Goal: Information Seeking & Learning: Learn about a topic

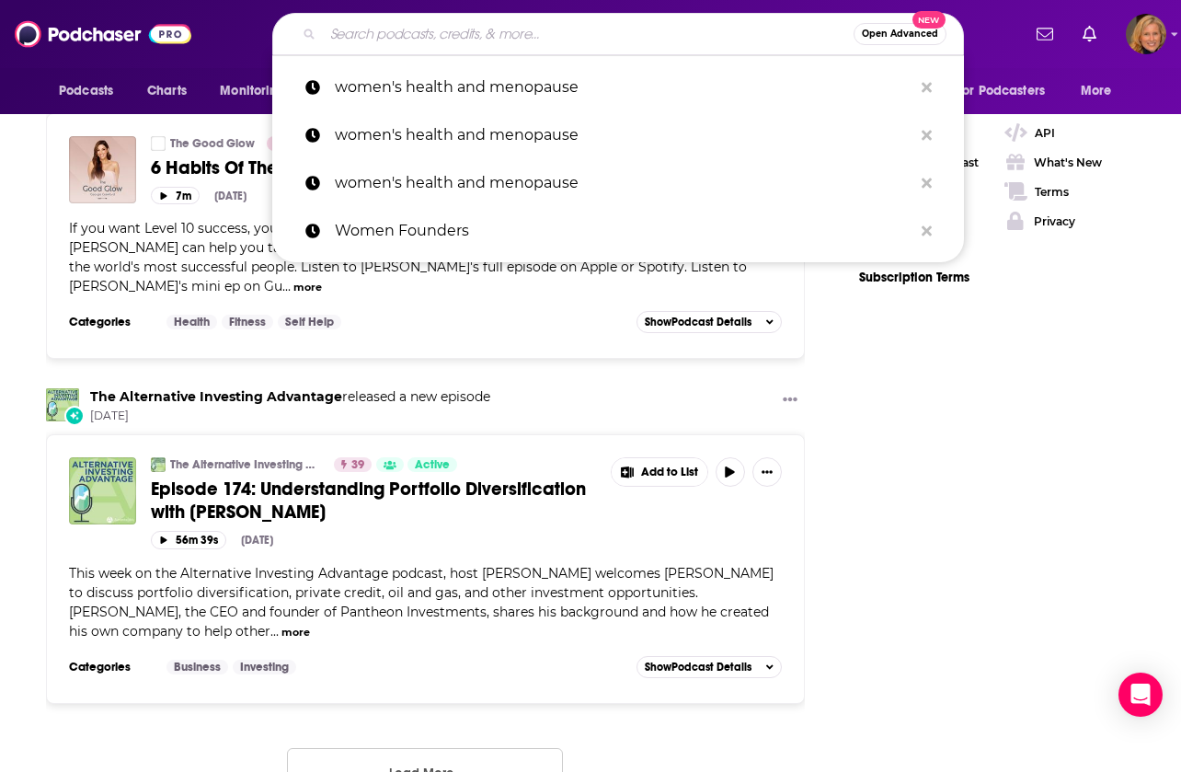
click at [431, 40] on input "Search podcasts, credits, & more..." at bounding box center [588, 33] width 531 height 29
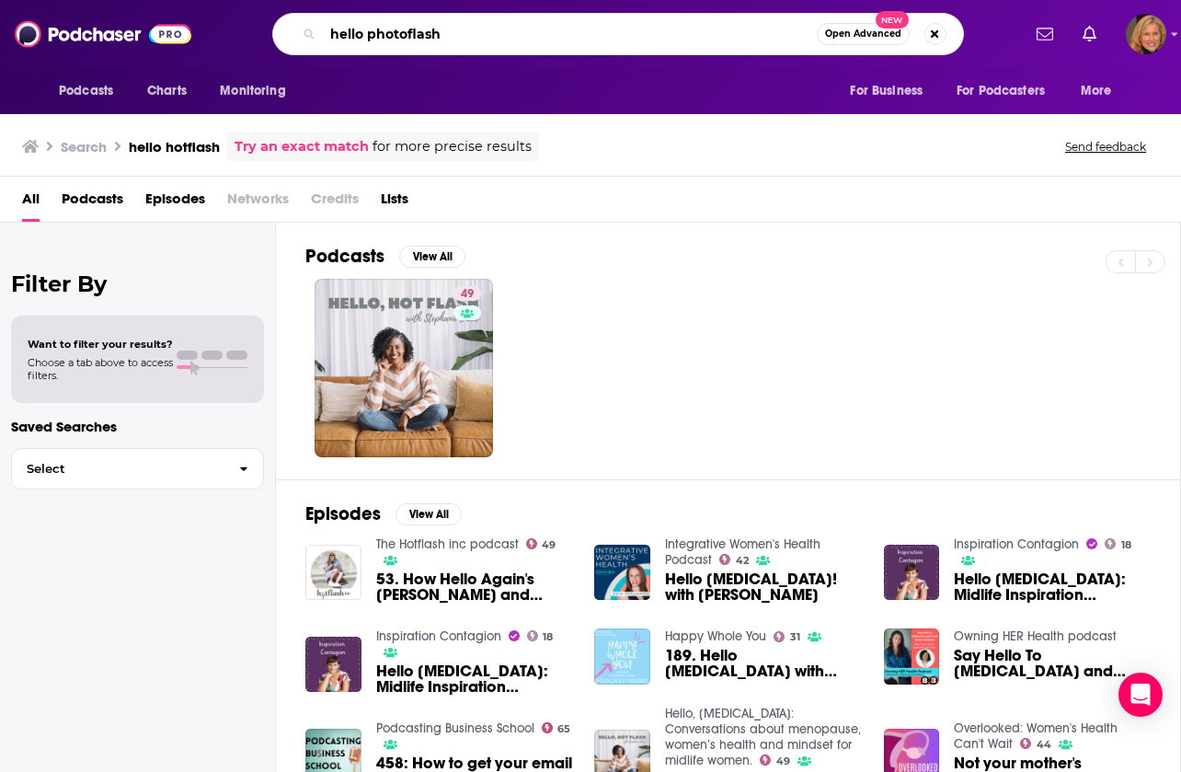
click at [377, 35] on input "hello photoflash" at bounding box center [570, 33] width 494 height 29
click at [399, 34] on input "hello hotoflash" at bounding box center [570, 33] width 494 height 29
type input "hello hotflash"
click at [477, 42] on input "hello hotflash" at bounding box center [570, 33] width 494 height 29
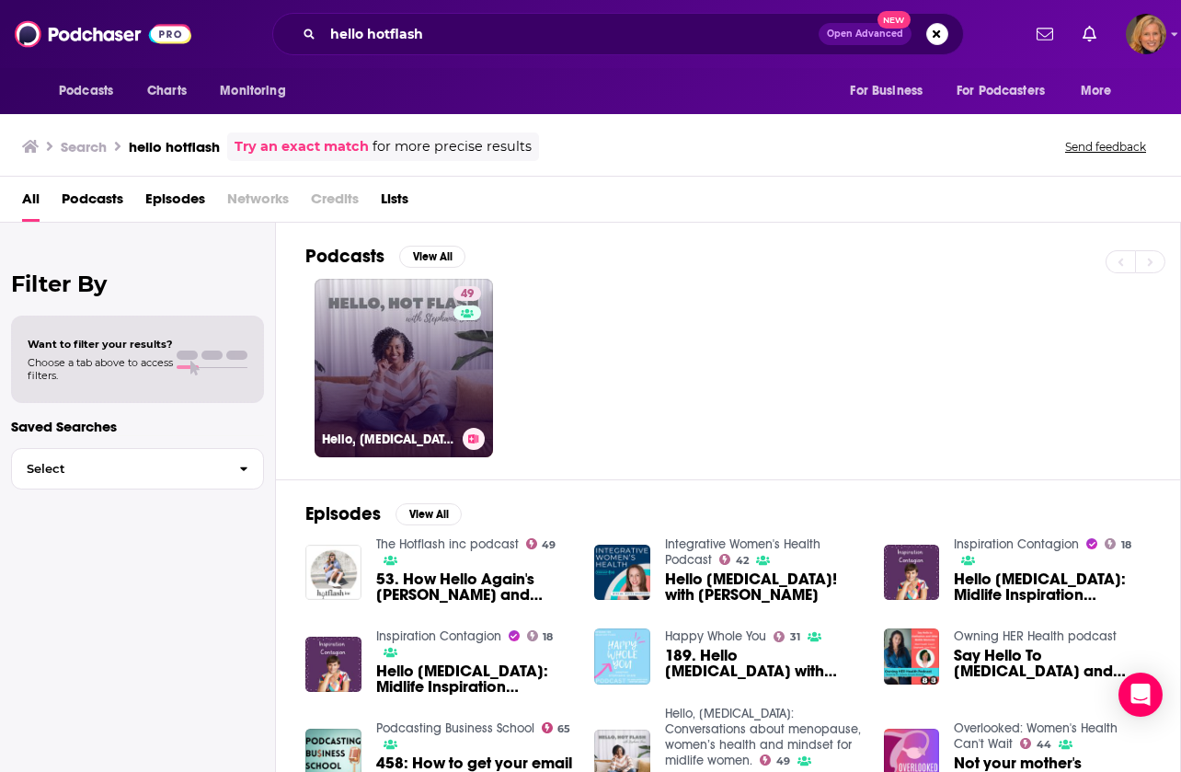
click at [359, 308] on link "49 Hello, [MEDICAL_DATA]: Conversations about menopause, women’s health and min…" at bounding box center [404, 368] width 178 height 178
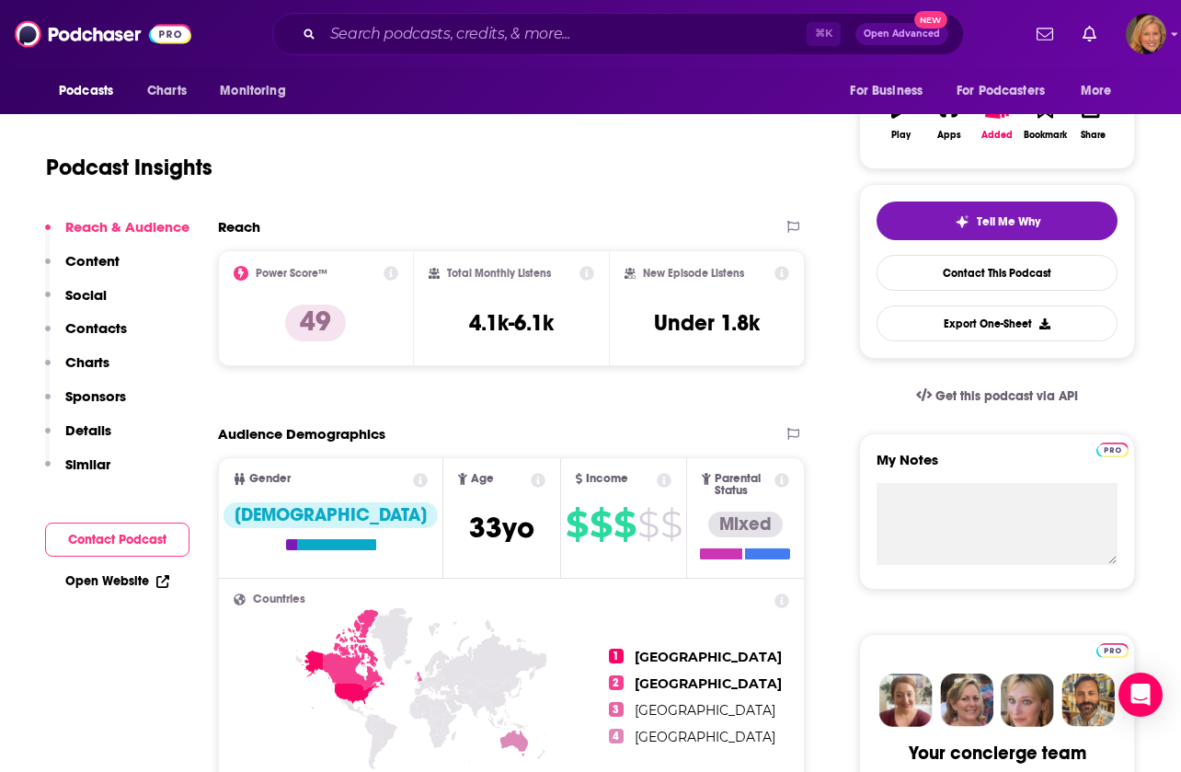
scroll to position [430, 0]
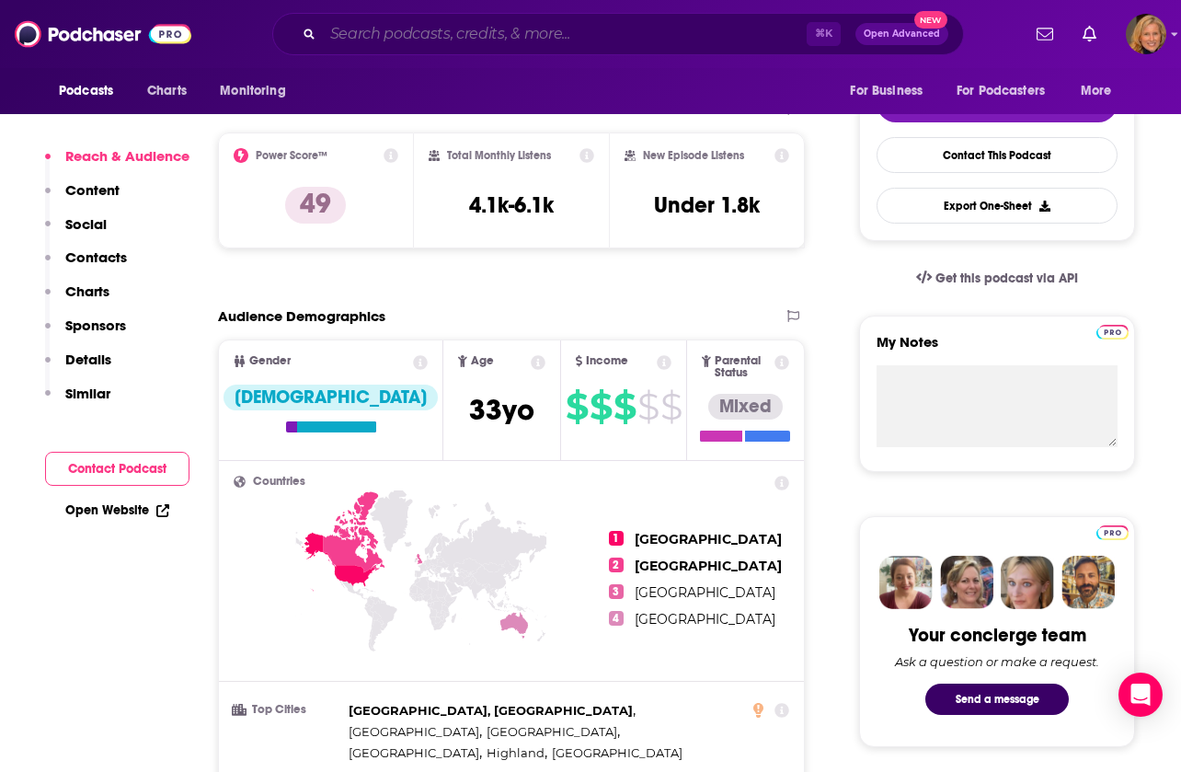
click at [522, 35] on input "Search podcasts, credits, & more..." at bounding box center [565, 33] width 484 height 29
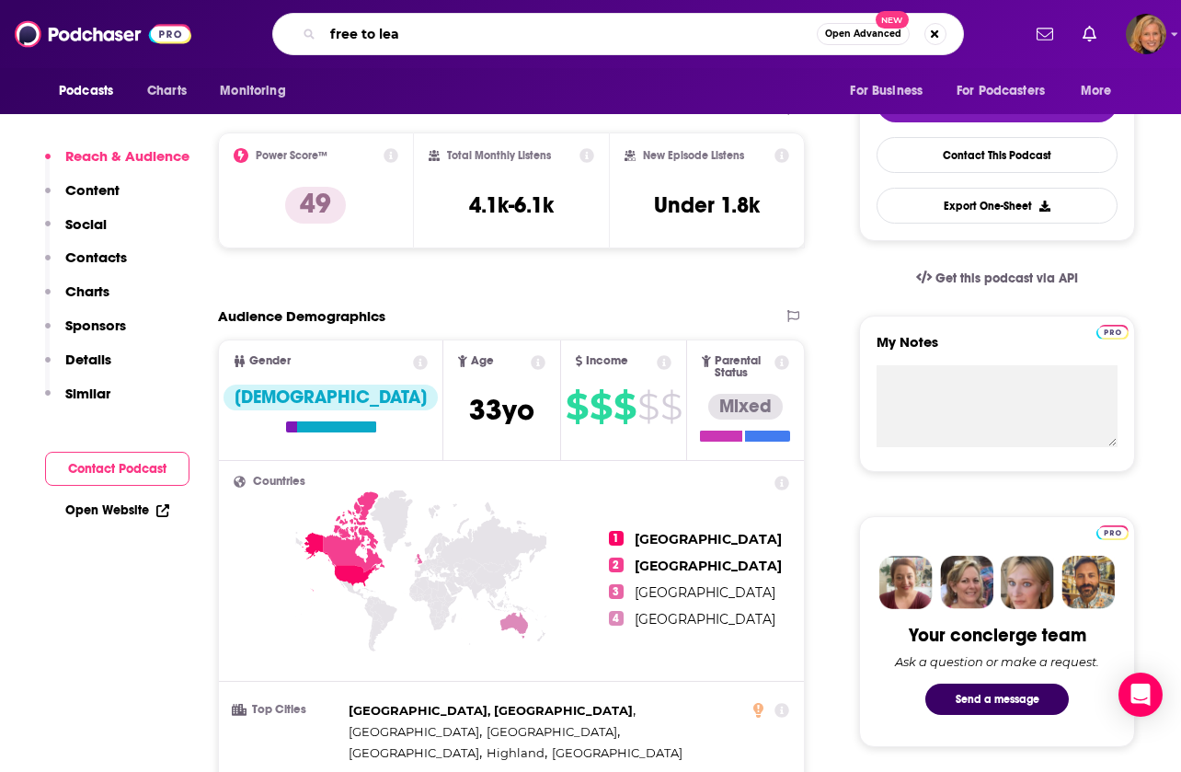
type input "free to lead"
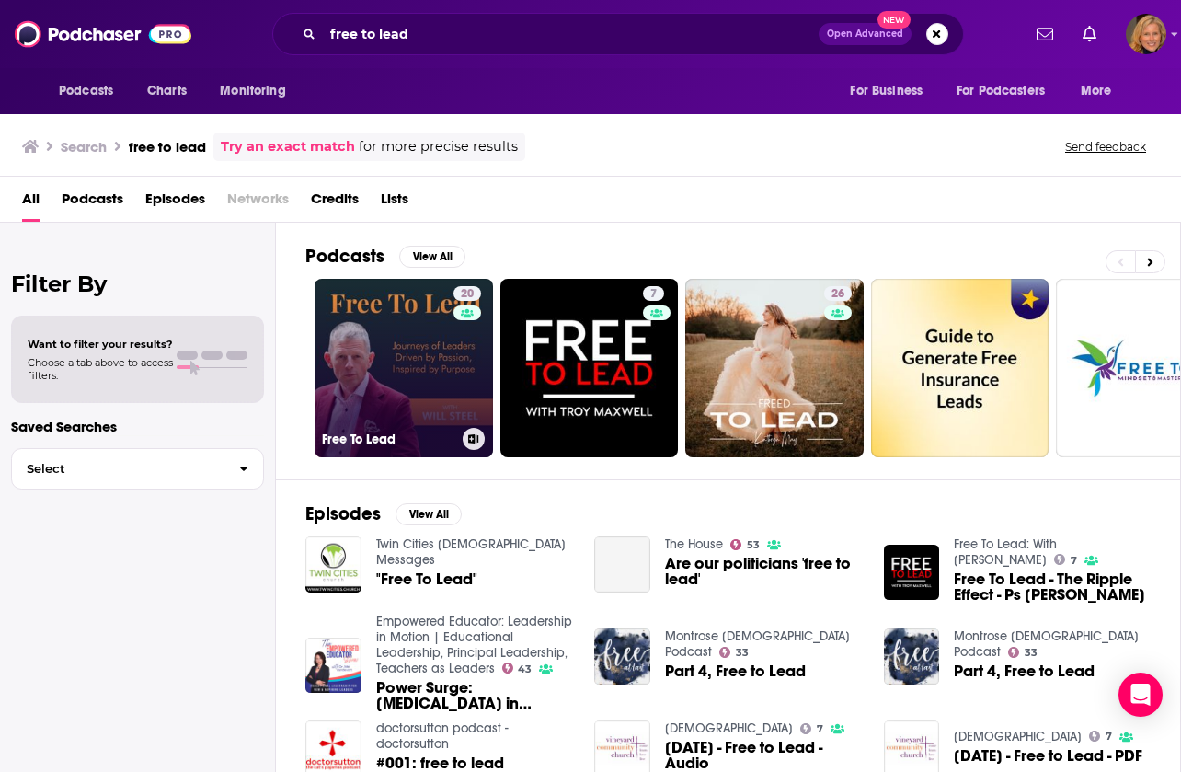
click at [398, 348] on link "20 Free To Lead" at bounding box center [404, 368] width 178 height 178
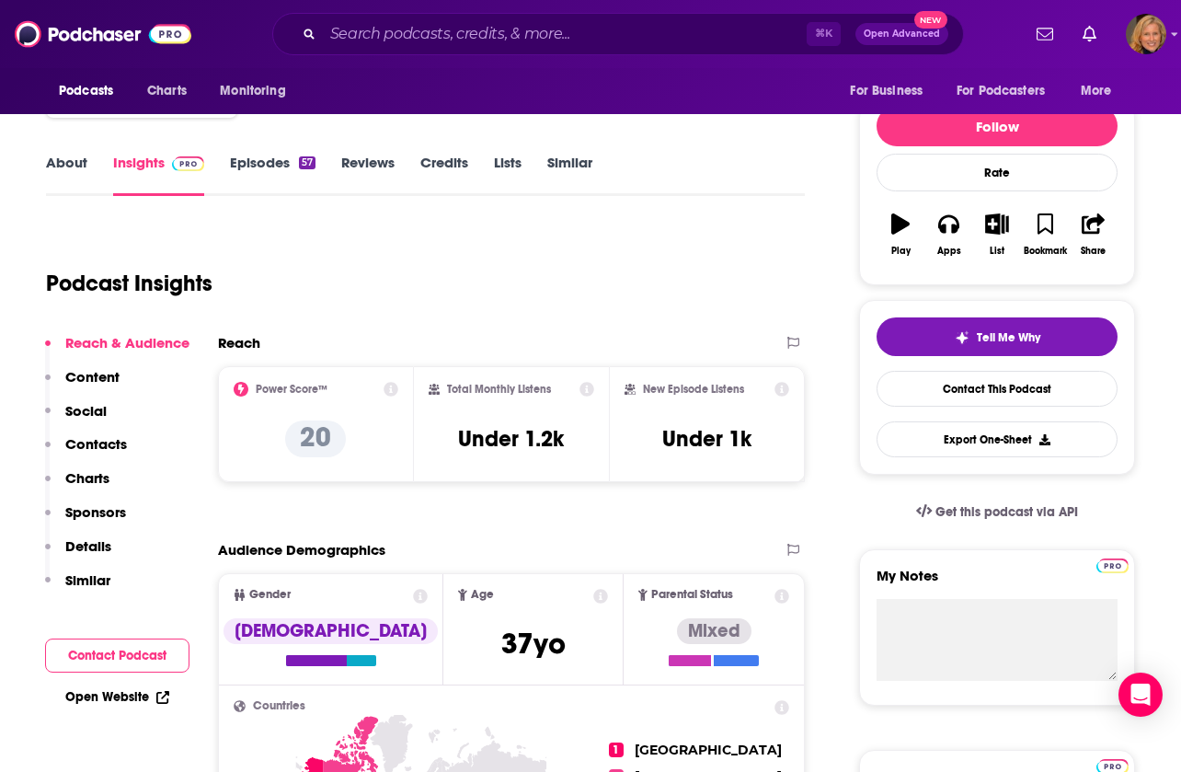
scroll to position [59, 0]
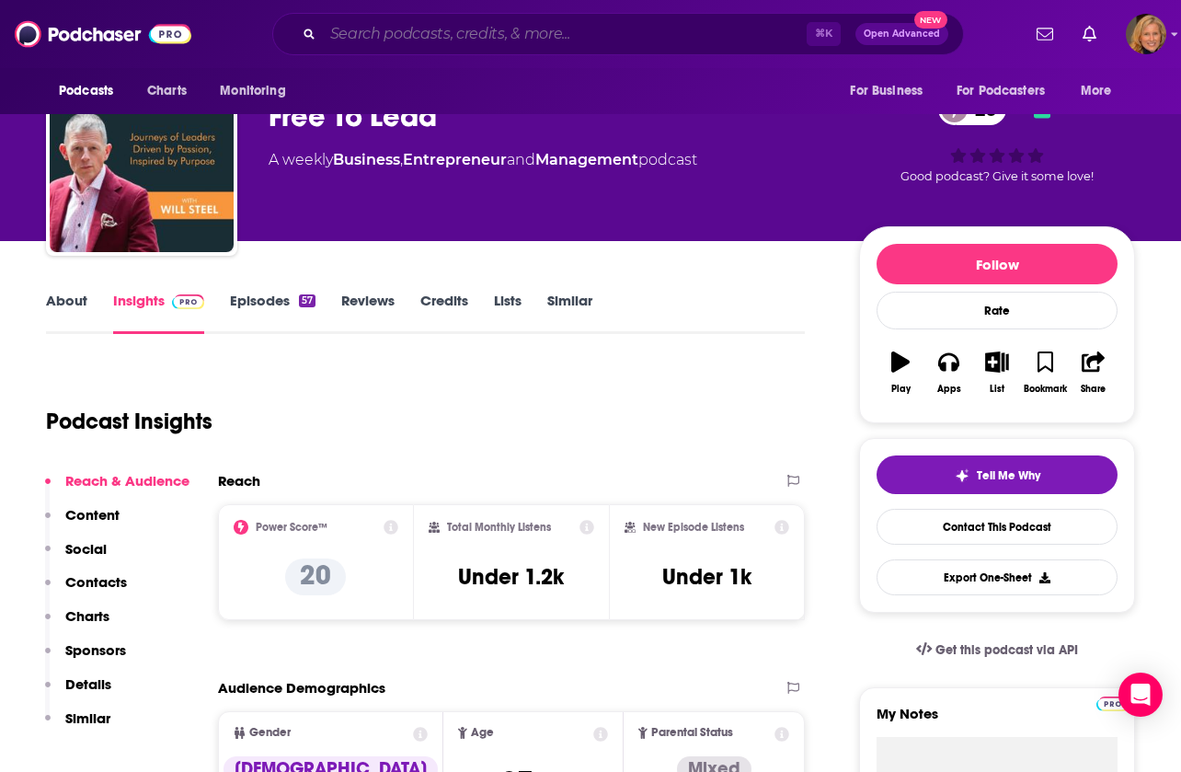
click at [462, 40] on input "Search podcasts, credits, & more..." at bounding box center [565, 33] width 484 height 29
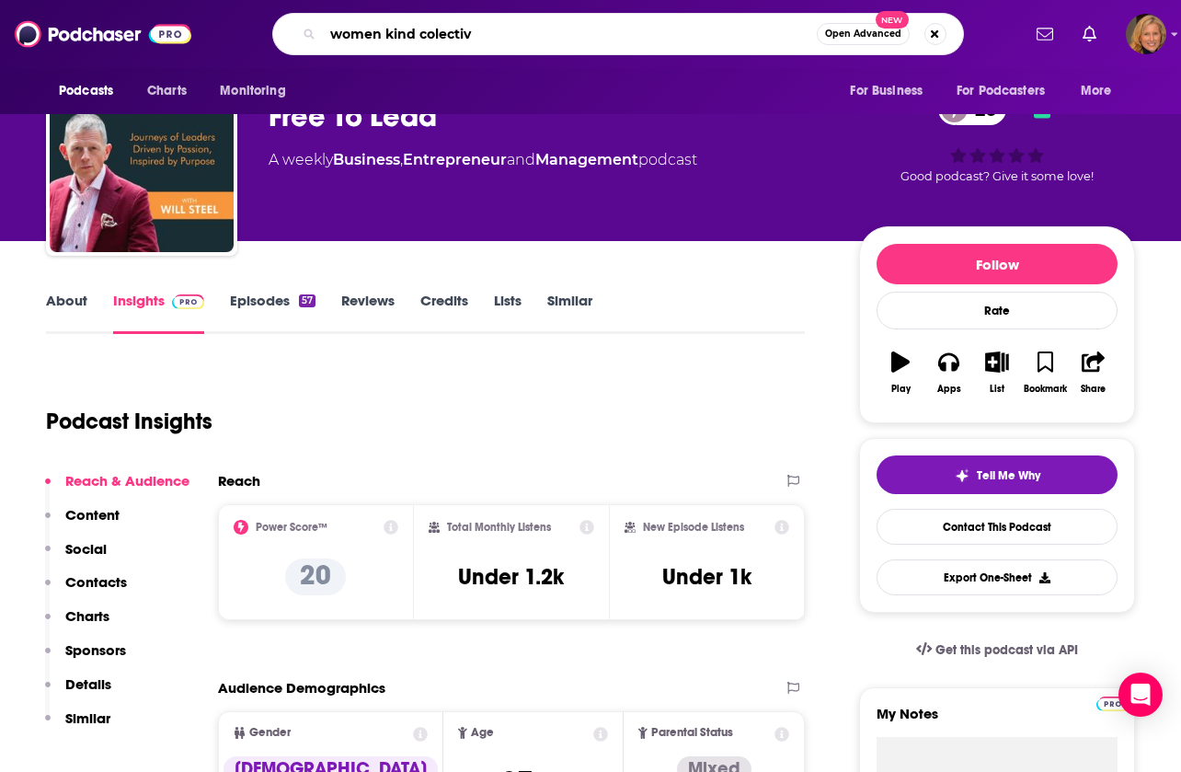
type input "women kind colective"
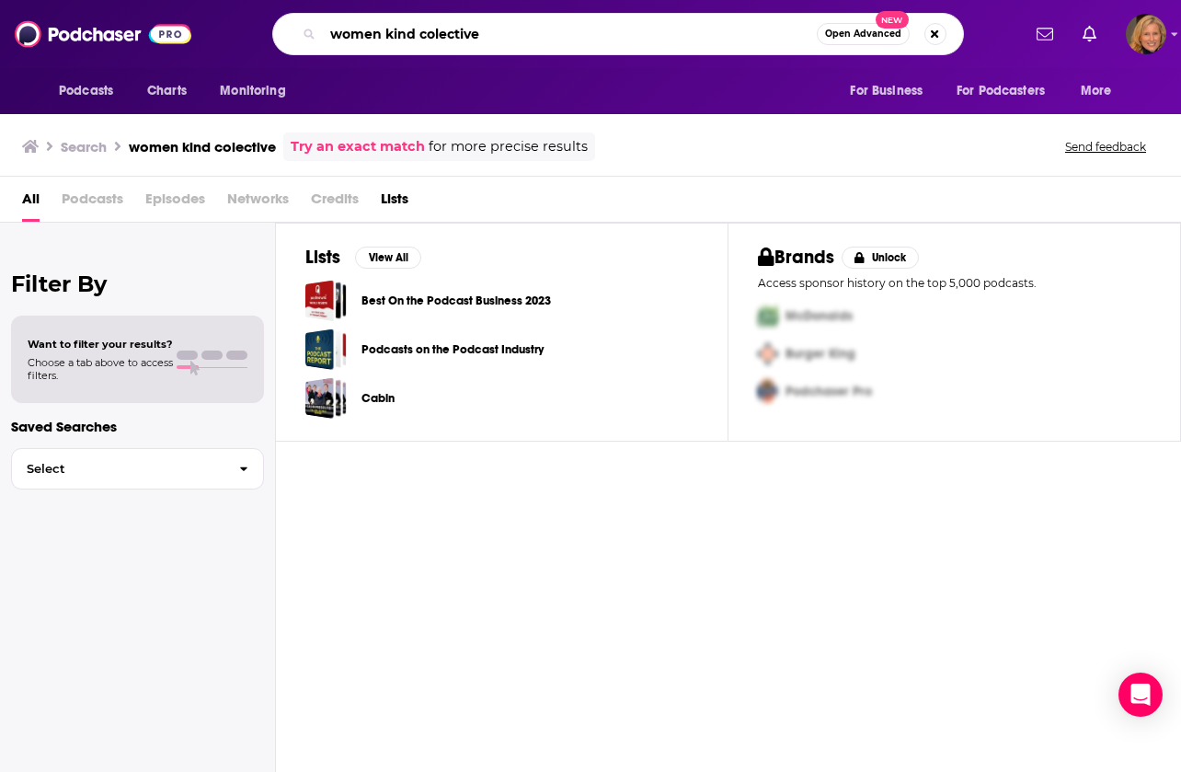
click at [441, 33] on input "women kind colective" at bounding box center [570, 33] width 494 height 29
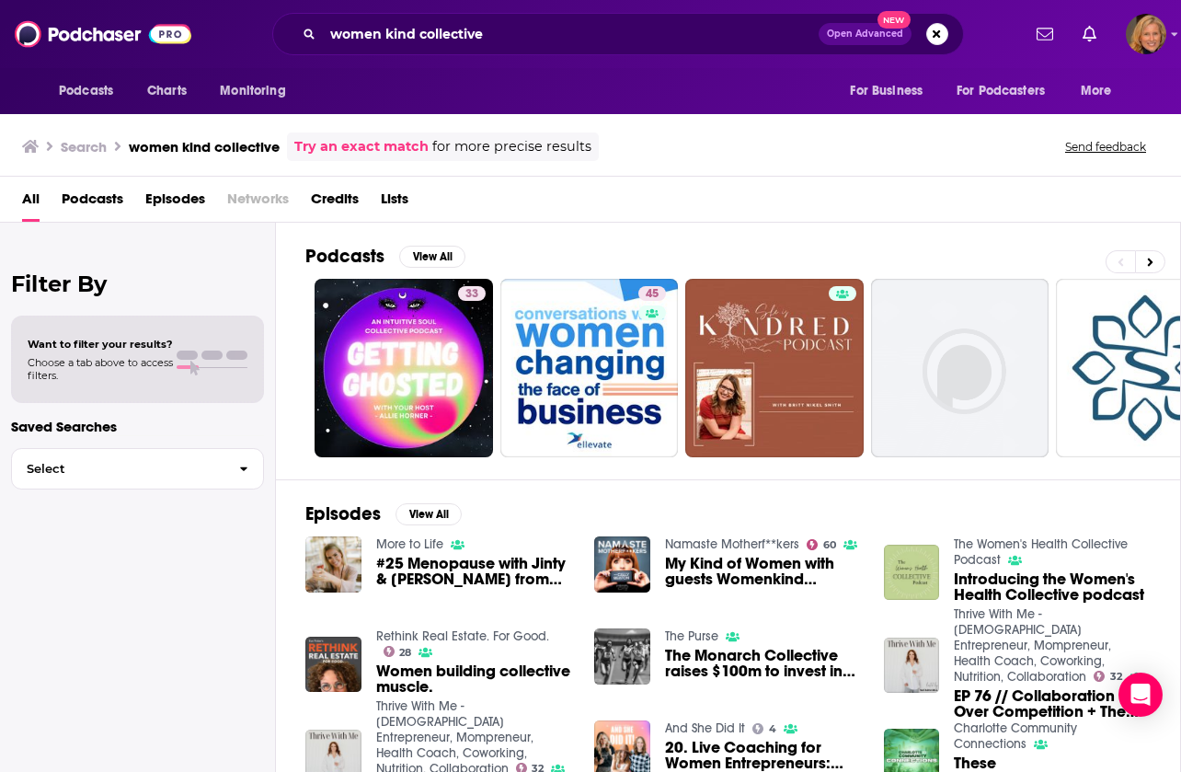
click at [89, 206] on span "Podcasts" at bounding box center [93, 203] width 62 height 38
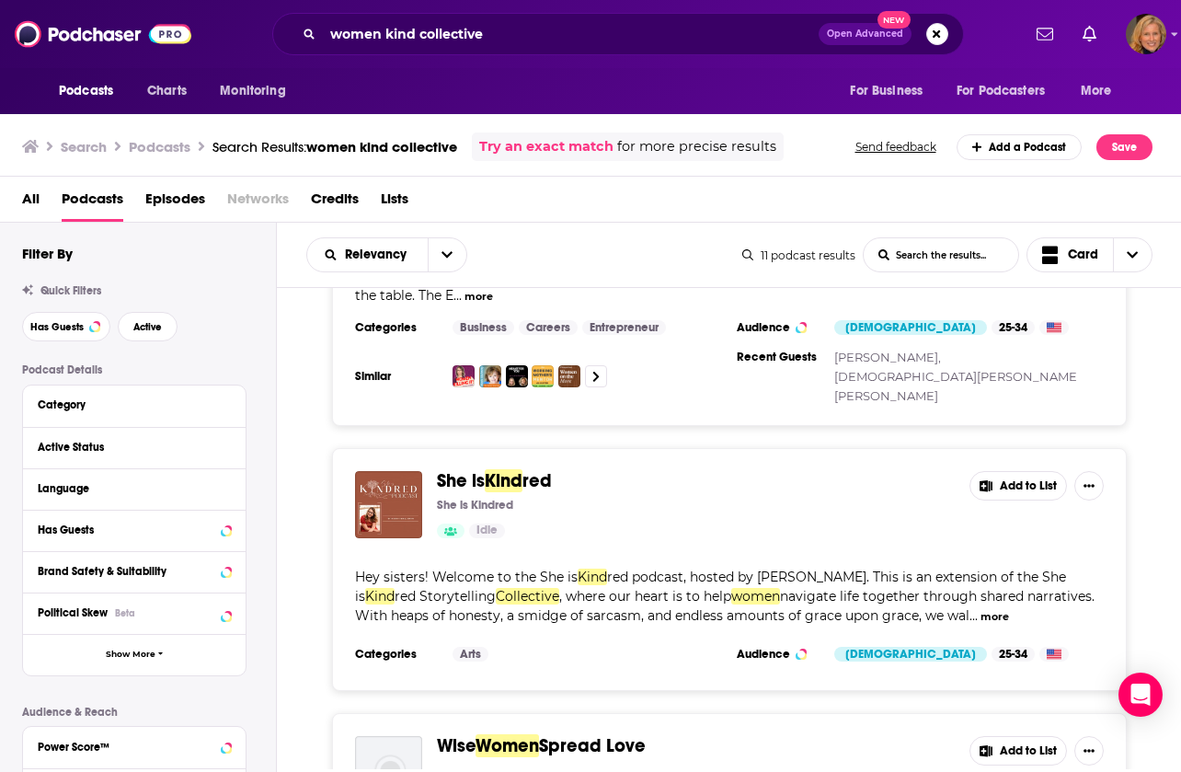
scroll to position [449, 0]
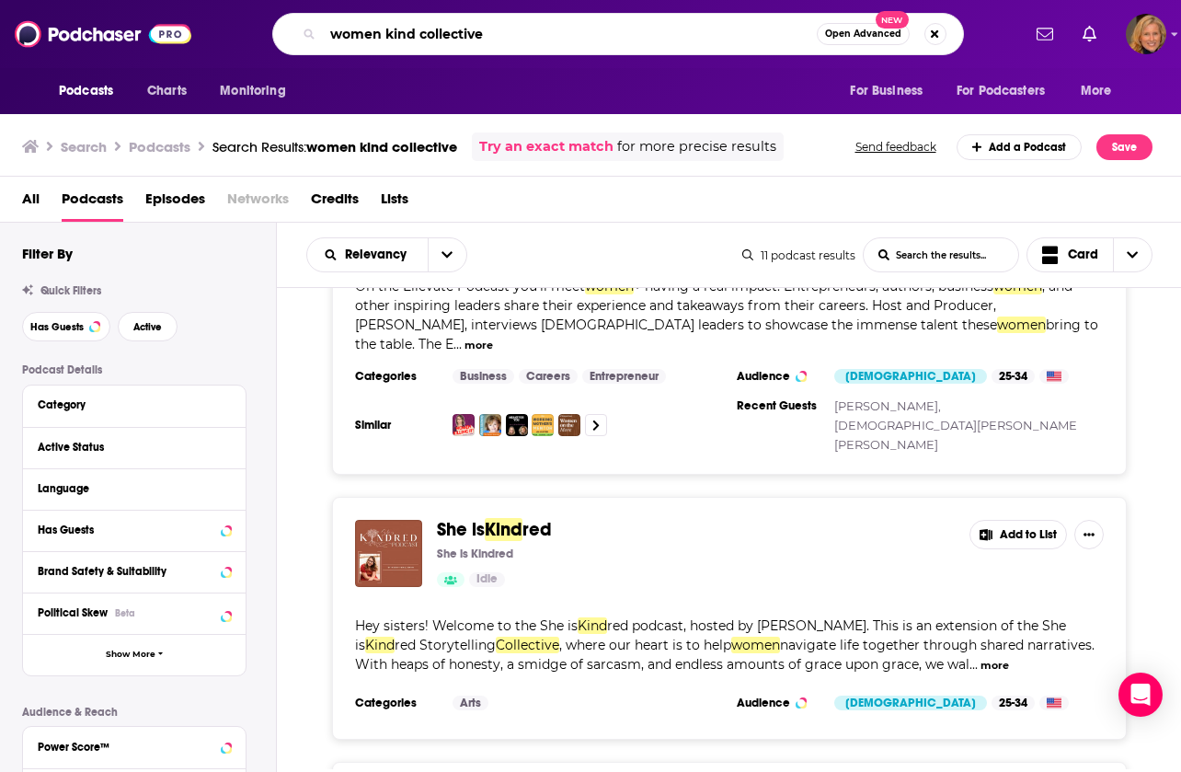
click at [386, 35] on input "women kind collective" at bounding box center [570, 33] width 494 height 29
click at [501, 40] on input "womenkind collective" at bounding box center [570, 33] width 494 height 29
type input "womenkind collective"
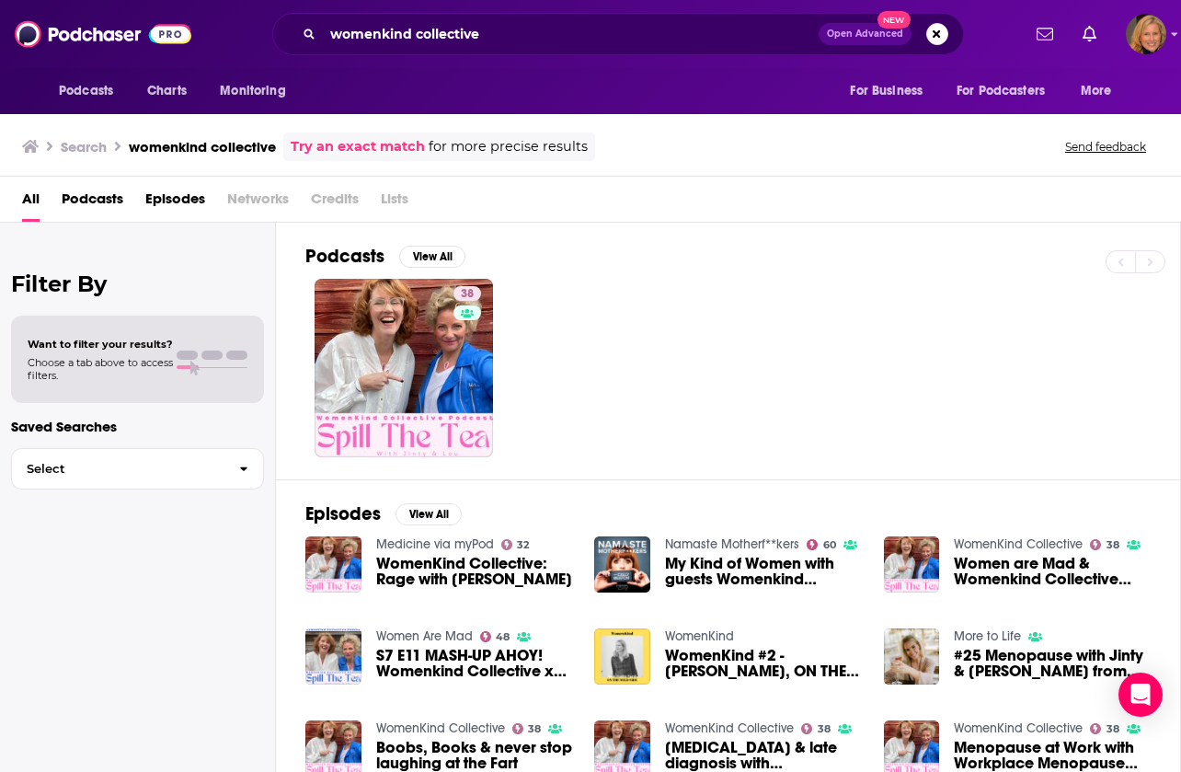
click at [387, 567] on span "WomenKind Collective: Rage with [PERSON_NAME]" at bounding box center [474, 571] width 197 height 31
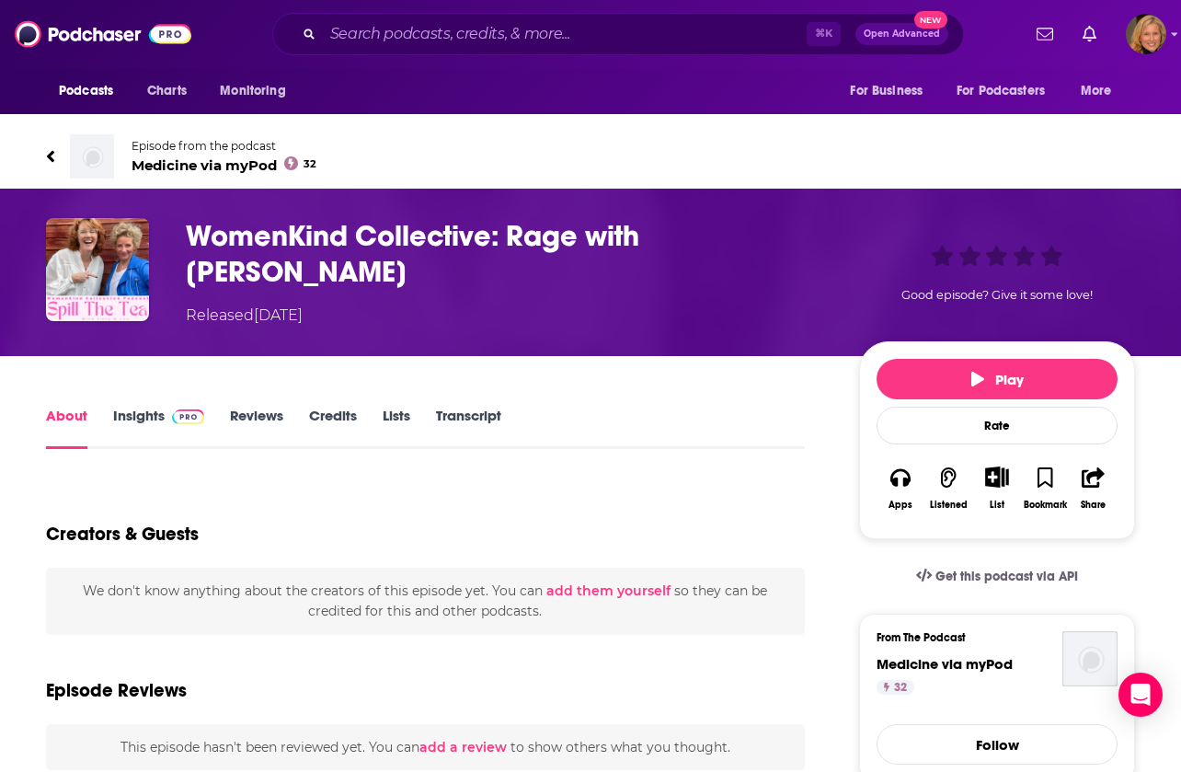
click at [68, 416] on link "About" at bounding box center [66, 428] width 41 height 42
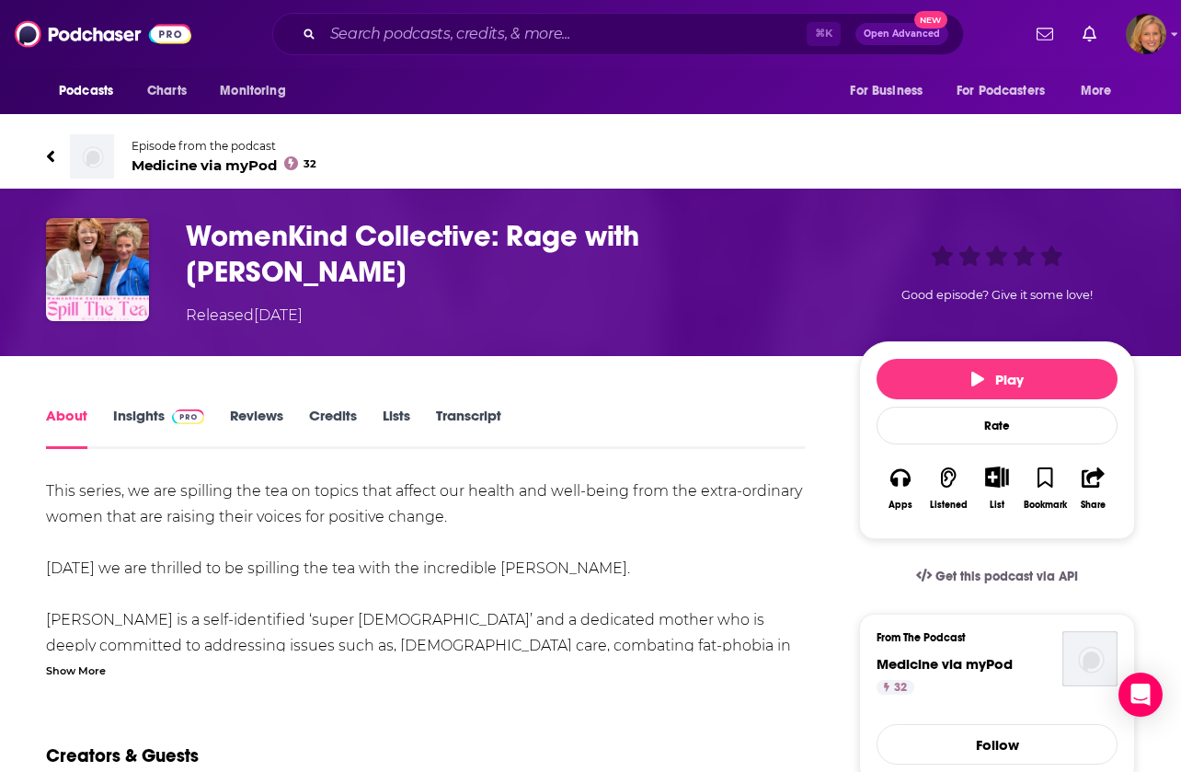
click at [224, 170] on span "Medicine via myPod 32" at bounding box center [224, 164] width 185 height 17
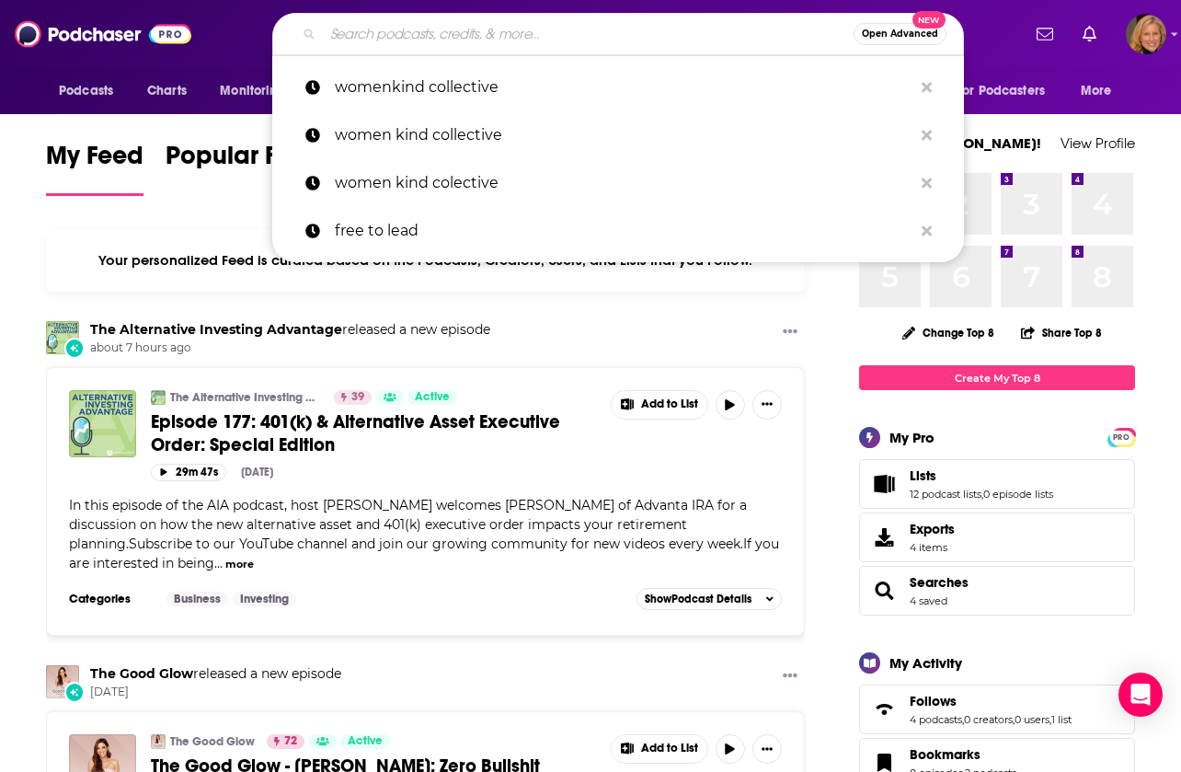
click at [358, 28] on input "Search podcasts, credits, & more..." at bounding box center [588, 33] width 531 height 29
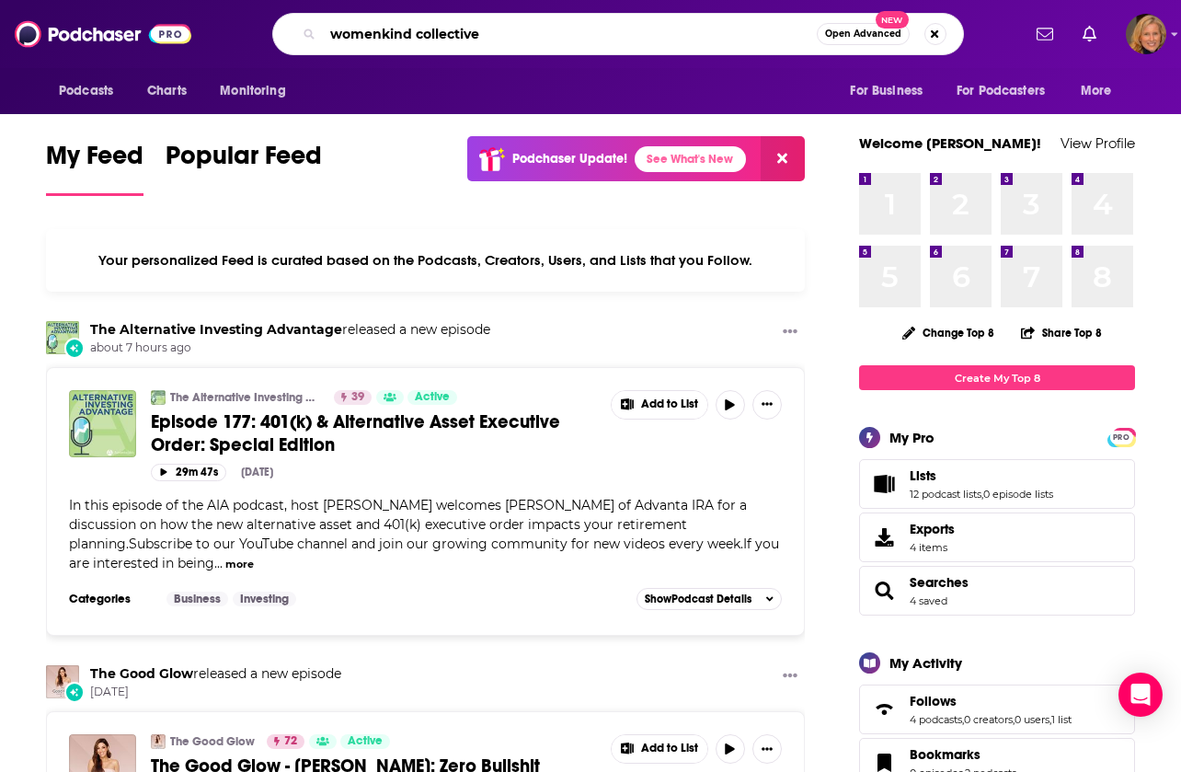
type input "womenkind collective"
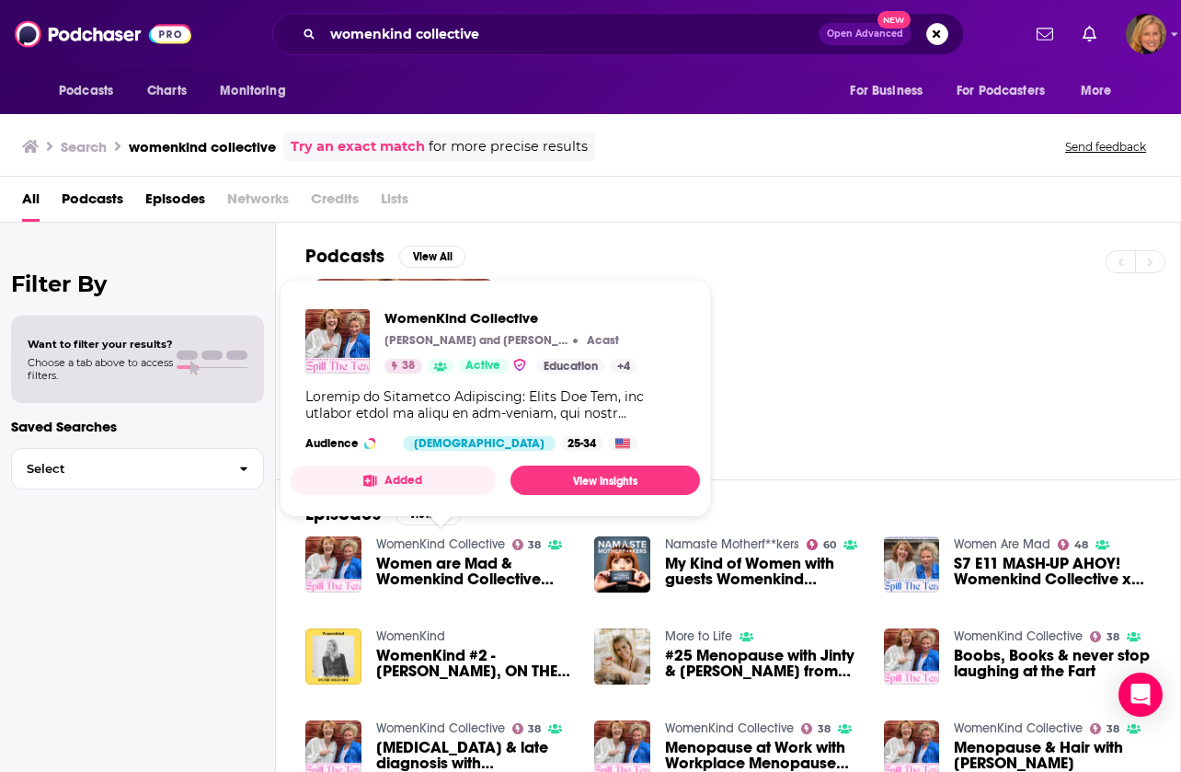
click at [411, 545] on link "WomenKind Collective" at bounding box center [440, 544] width 129 height 16
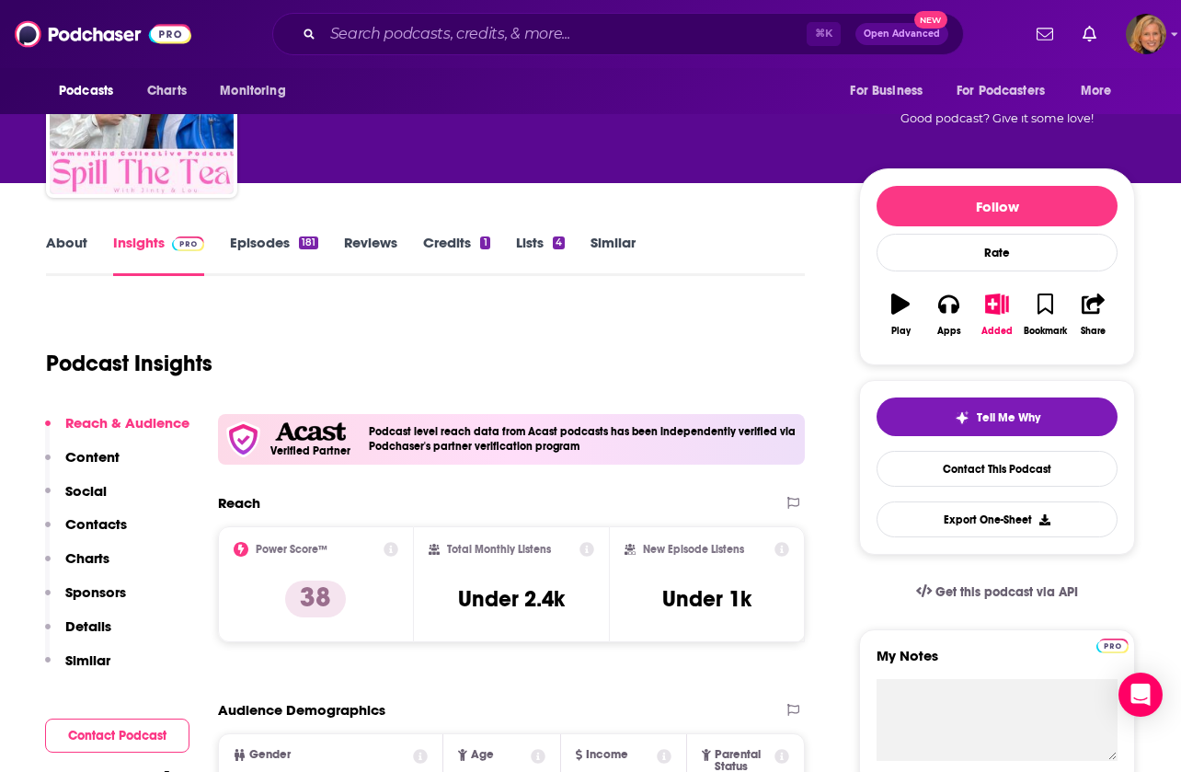
scroll to position [129, 0]
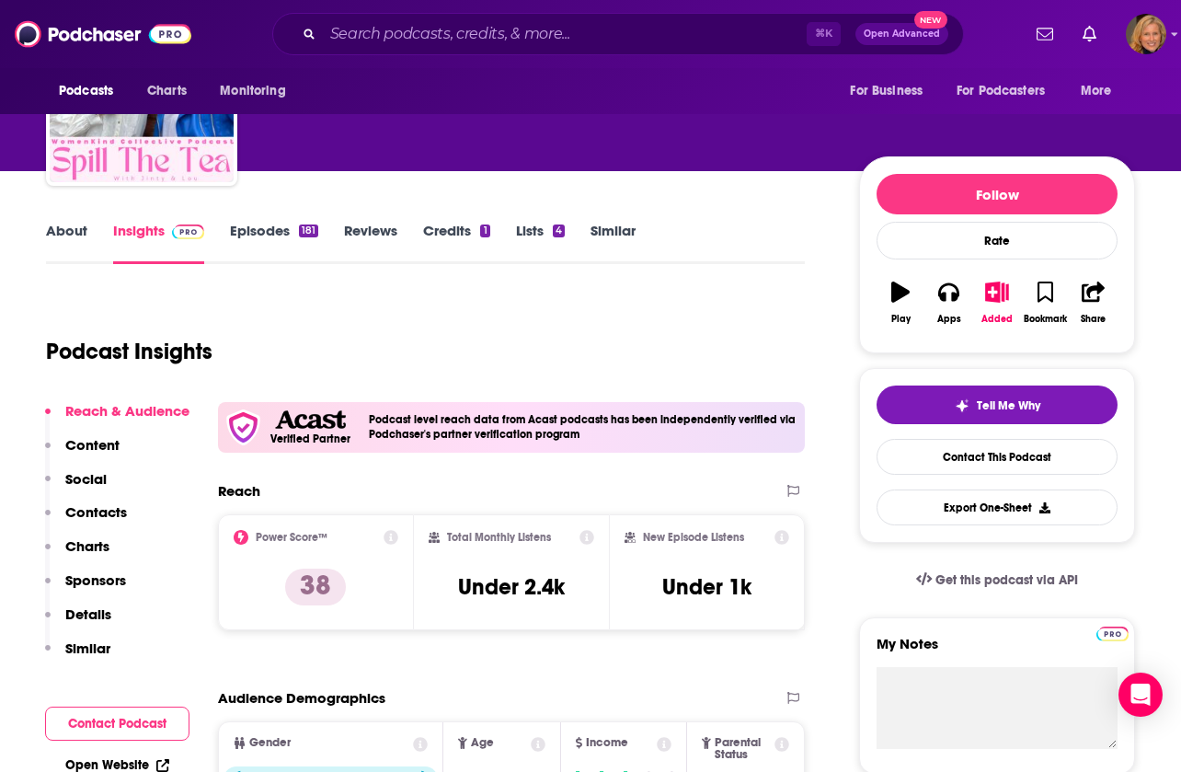
click at [261, 231] on link "Episodes 181" at bounding box center [274, 243] width 88 height 42
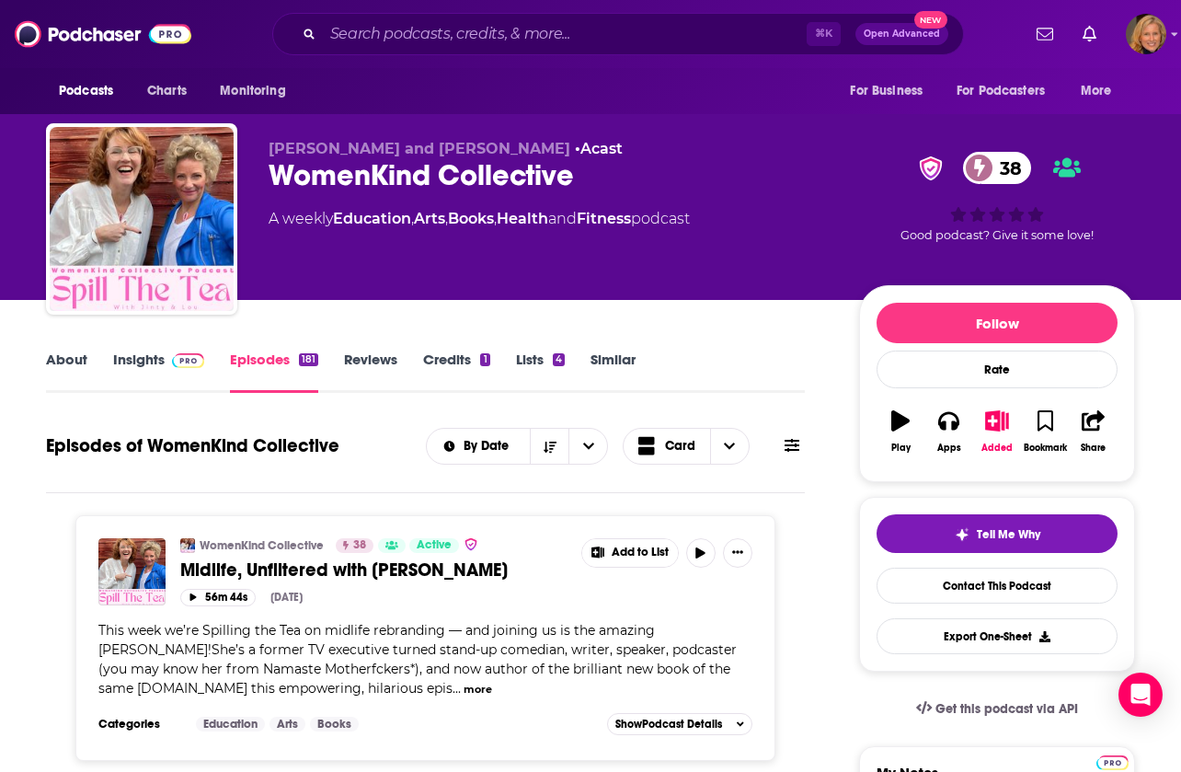
click at [58, 361] on link "About" at bounding box center [66, 371] width 41 height 42
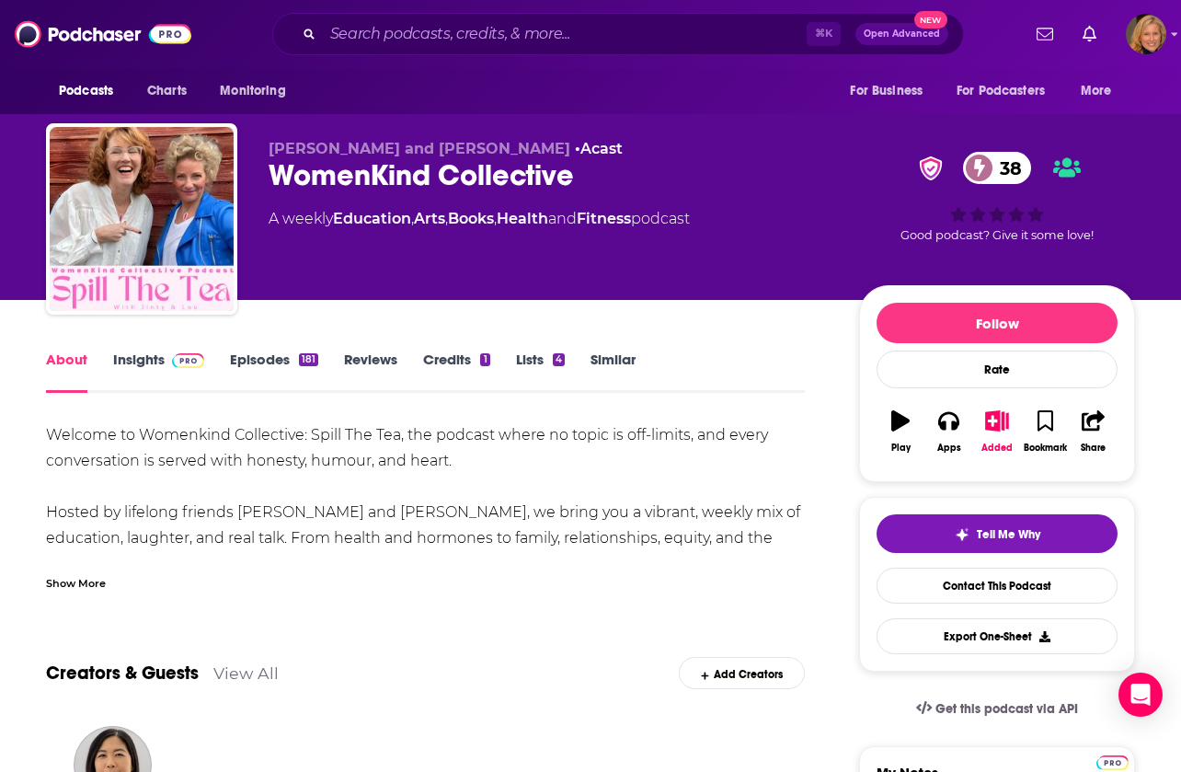
click at [130, 359] on link "Insights" at bounding box center [158, 371] width 91 height 42
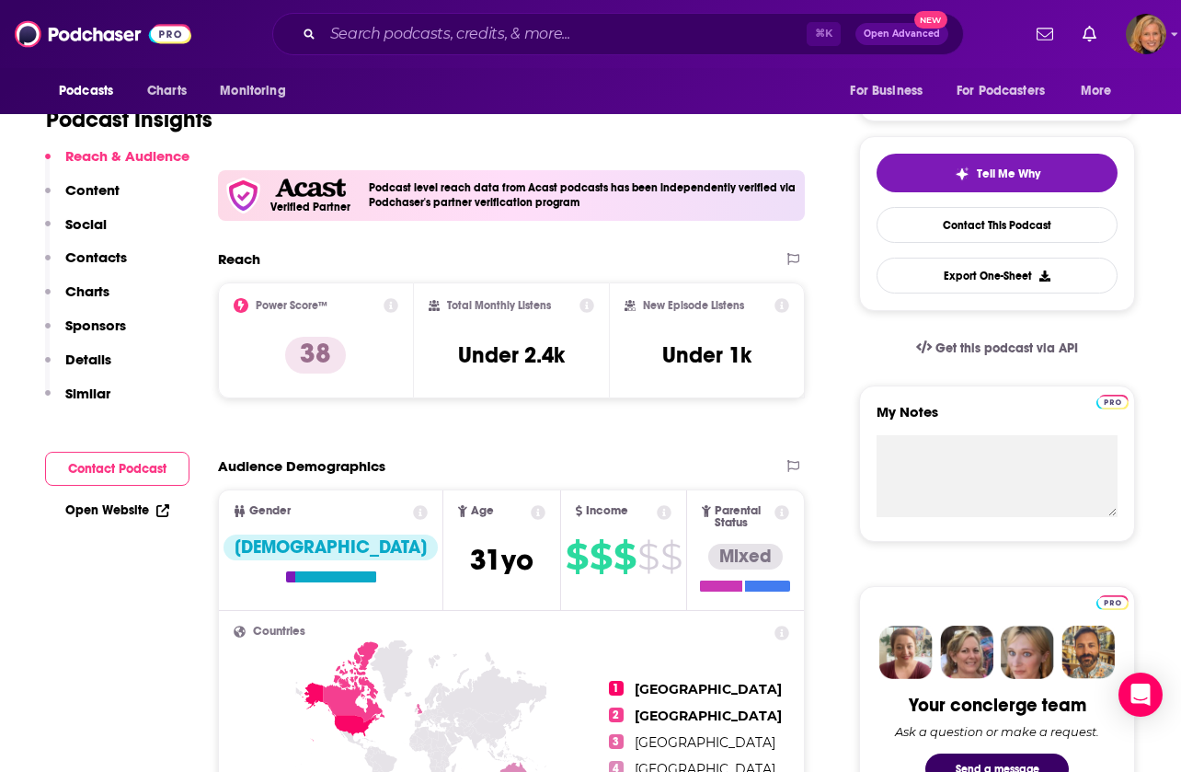
scroll to position [362, 0]
